Goal: Check status: Check status

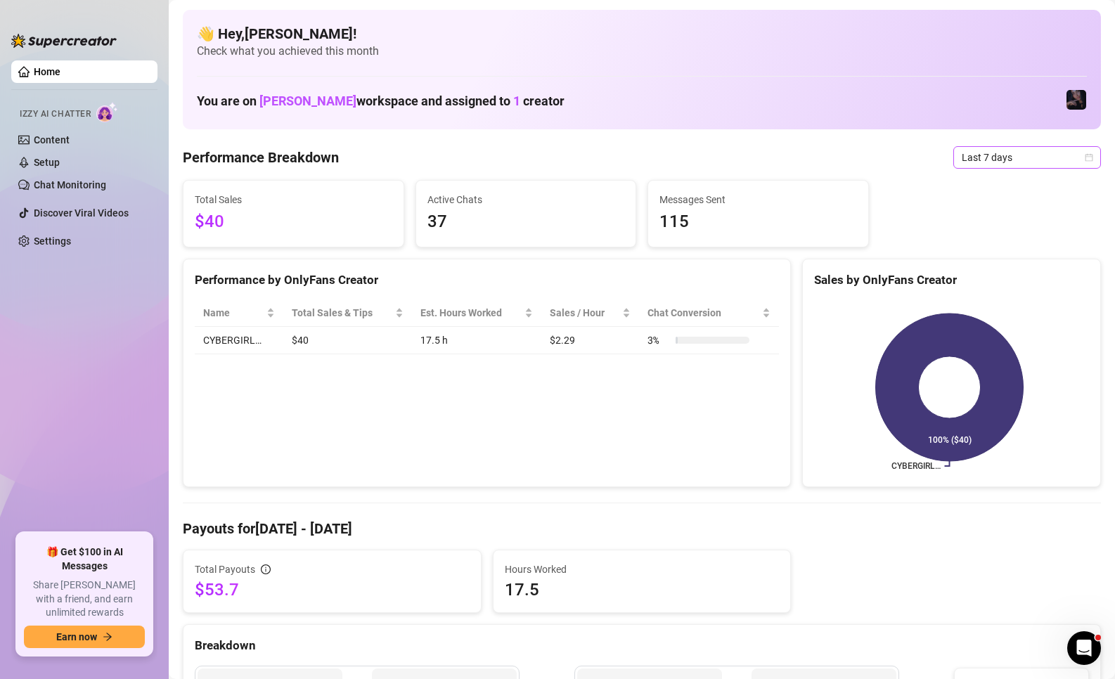
click at [1015, 160] on span "Last 7 days" at bounding box center [1026, 157] width 131 height 21
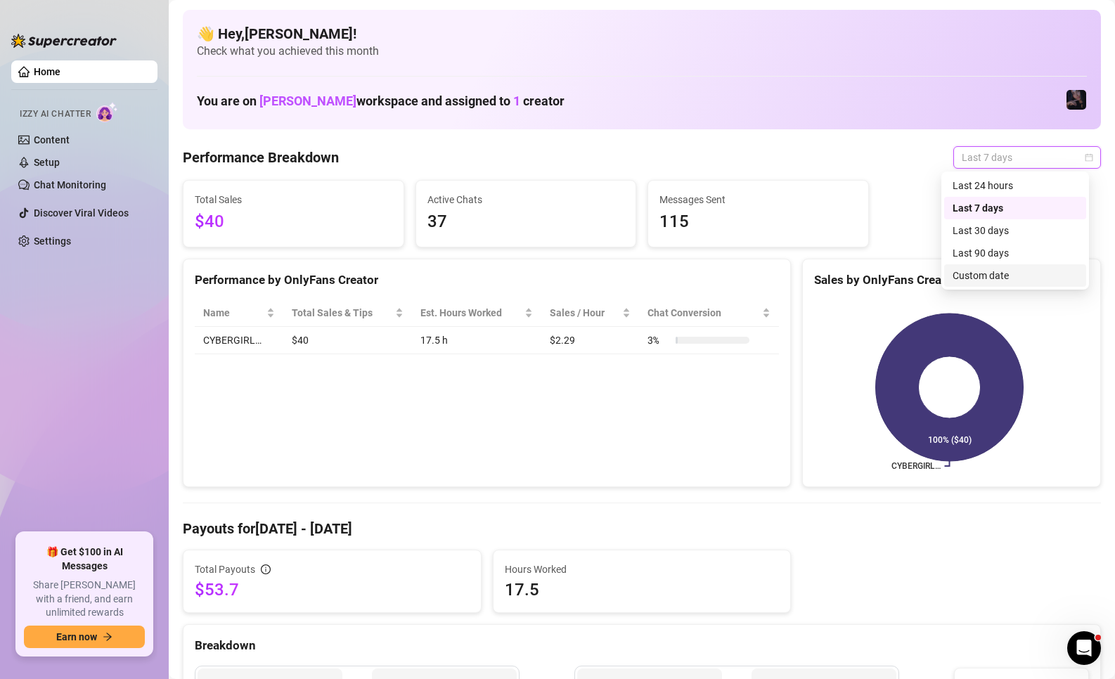
click at [986, 273] on div "Custom date" at bounding box center [1014, 275] width 125 height 15
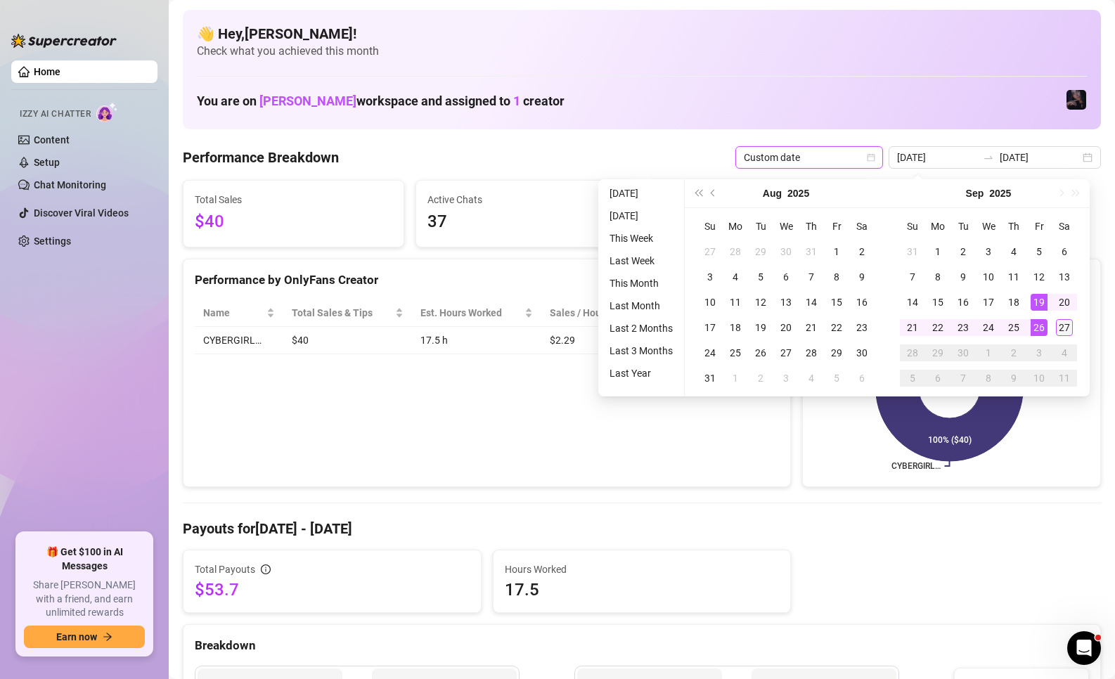
type input "[DATE]"
click at [1061, 338] on td "27" at bounding box center [1063, 327] width 25 height 25
click at [1061, 337] on td "27" at bounding box center [1063, 327] width 25 height 25
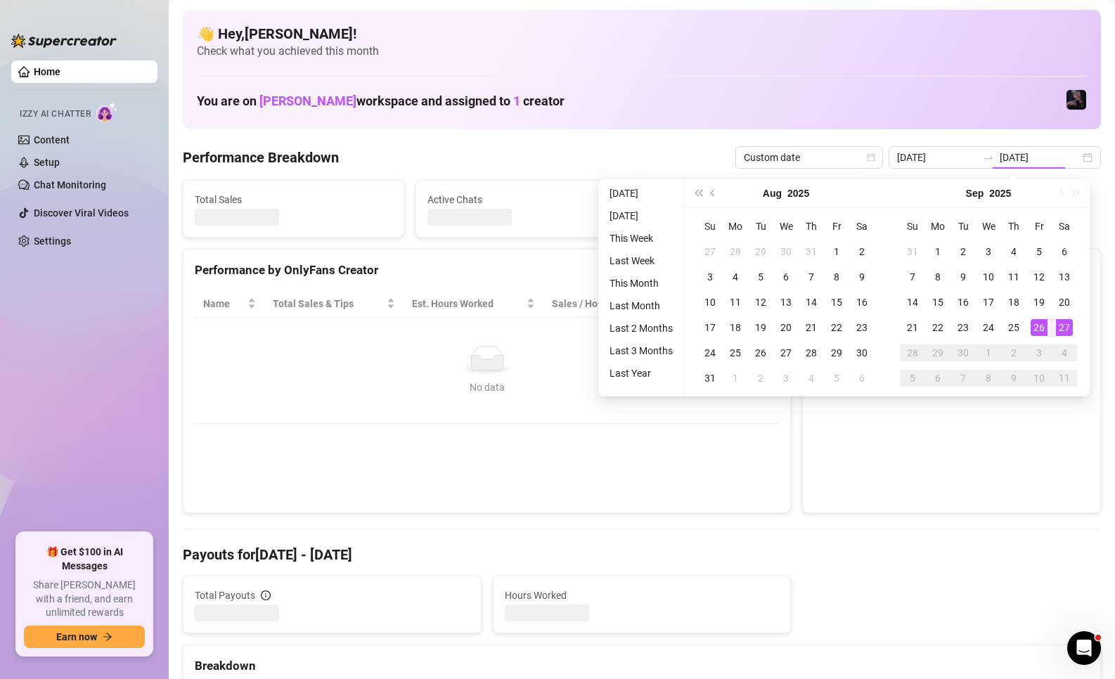
type input "[DATE]"
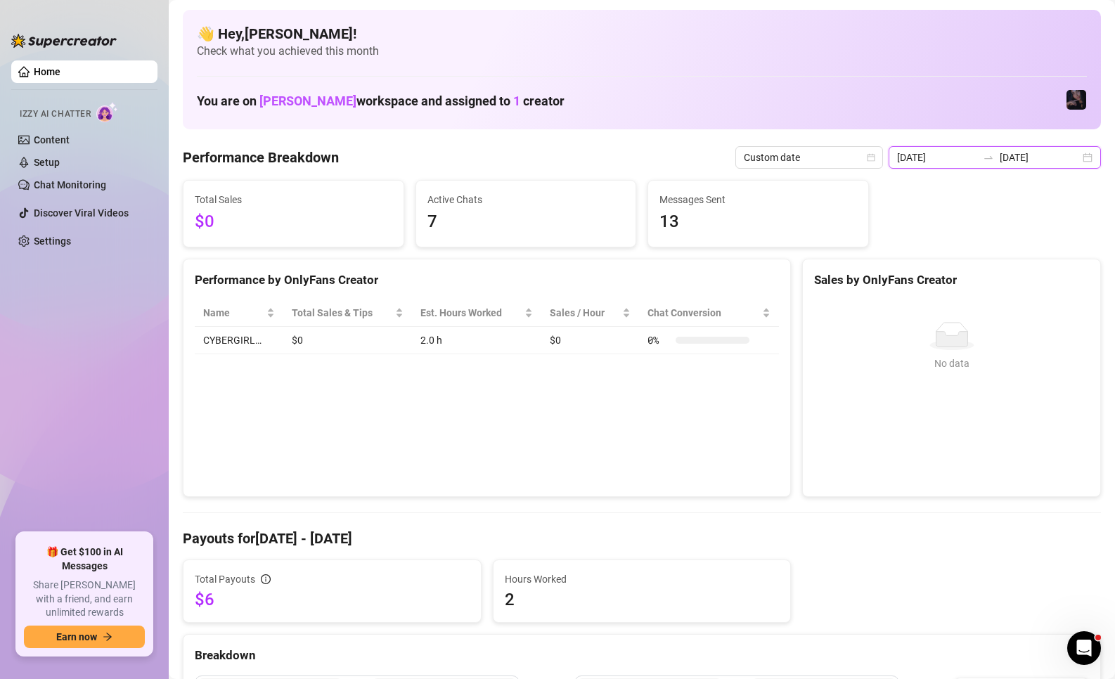
click at [956, 150] on input "[DATE]" at bounding box center [937, 157] width 80 height 15
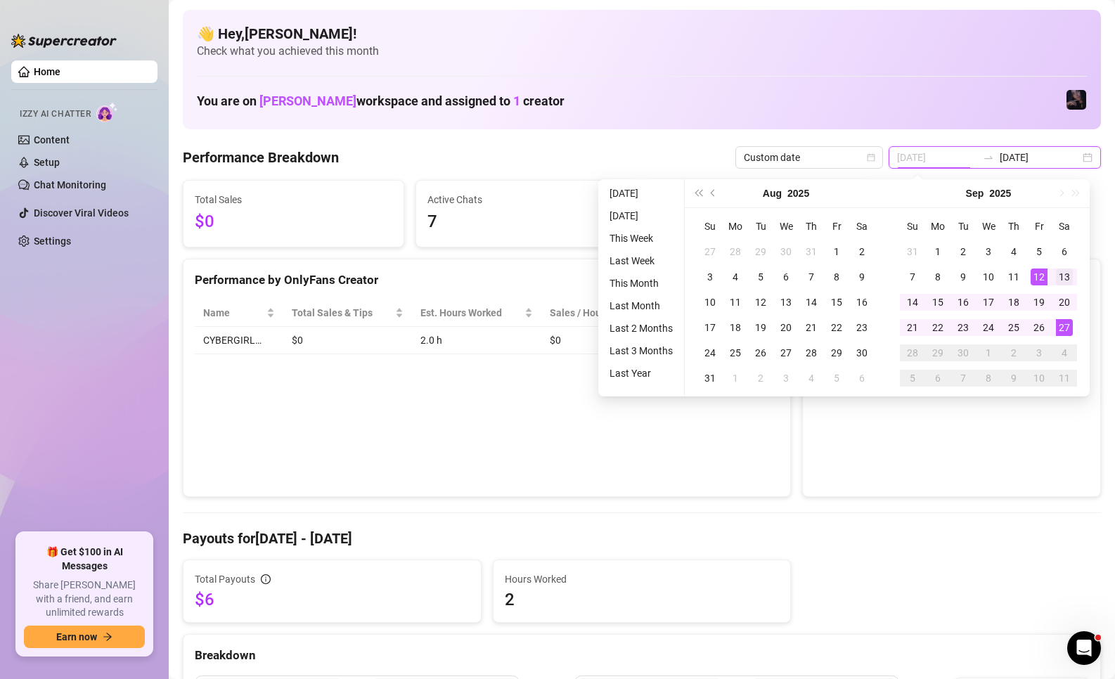
type input "[DATE]"
click at [1065, 278] on div "13" at bounding box center [1064, 276] width 17 height 17
type input "[DATE]"
click at [1068, 326] on div "27" at bounding box center [1064, 327] width 17 height 17
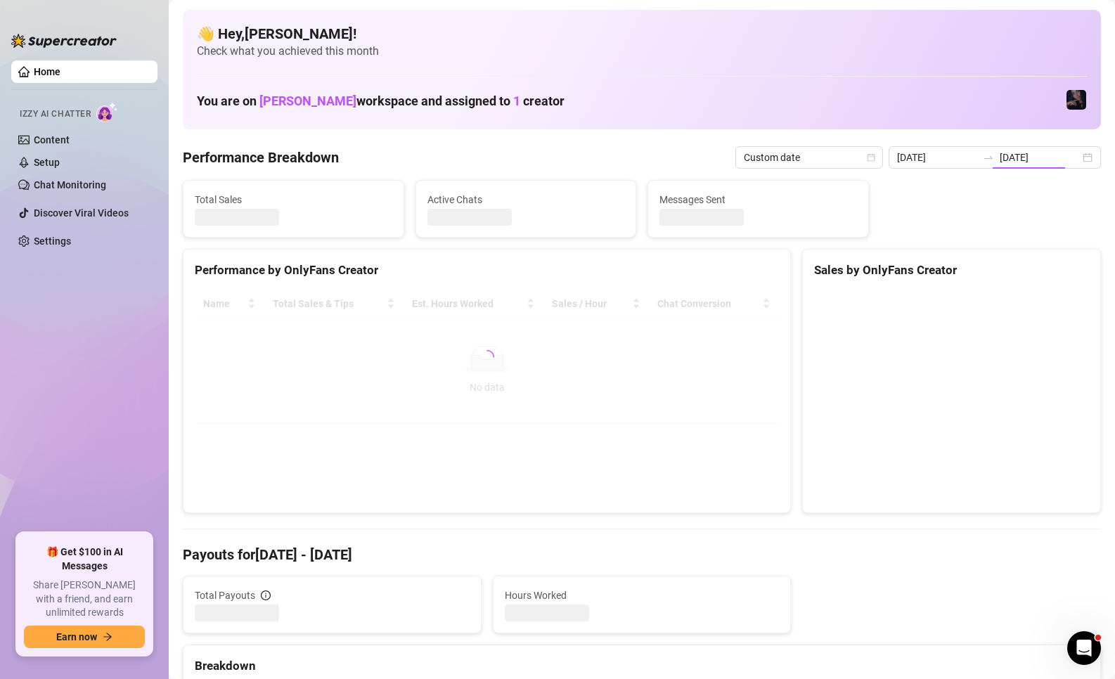
type input "[DATE]"
